Goal: Find specific page/section: Find specific page/section

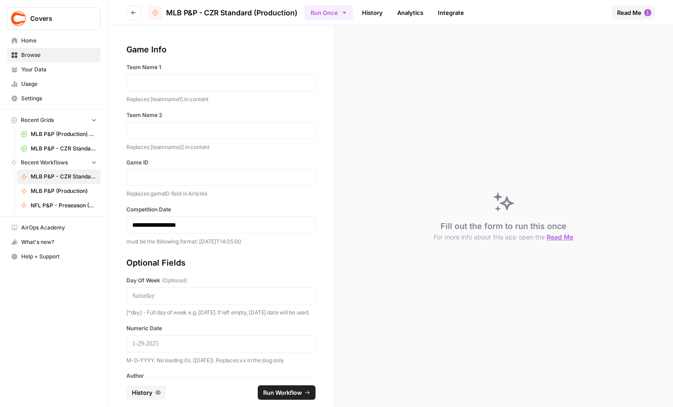
click at [134, 13] on icon "button" at bounding box center [133, 12] width 5 height 5
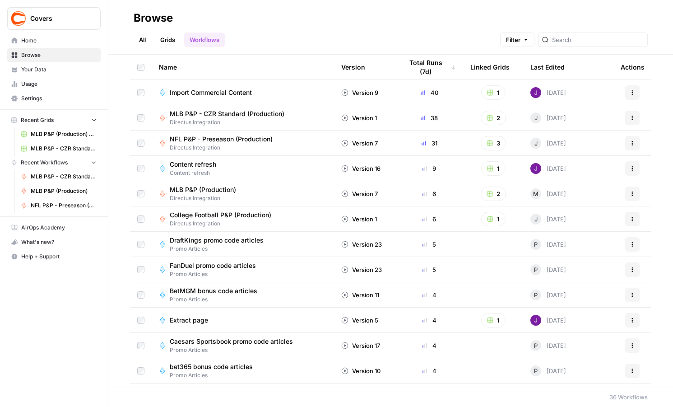
click at [229, 194] on span "Directus Integration" at bounding box center [207, 198] width 74 height 8
